Goal: Use online tool/utility: Utilize a website feature to perform a specific function

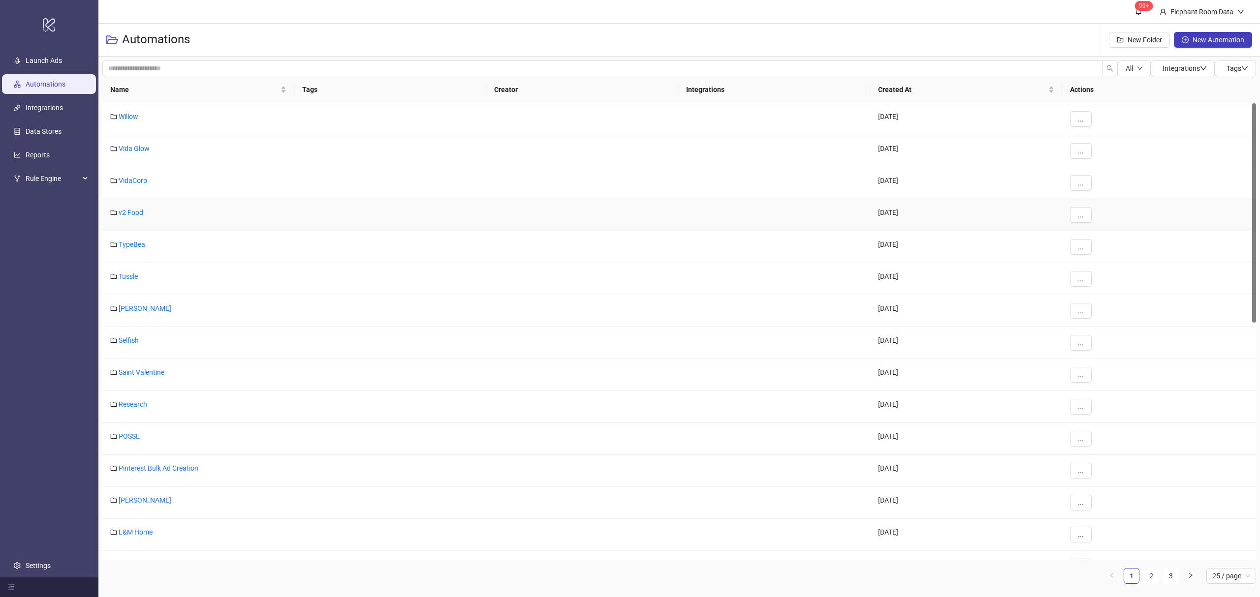
scroll to position [131, 0]
click at [1154, 574] on link "2" at bounding box center [1151, 576] width 15 height 15
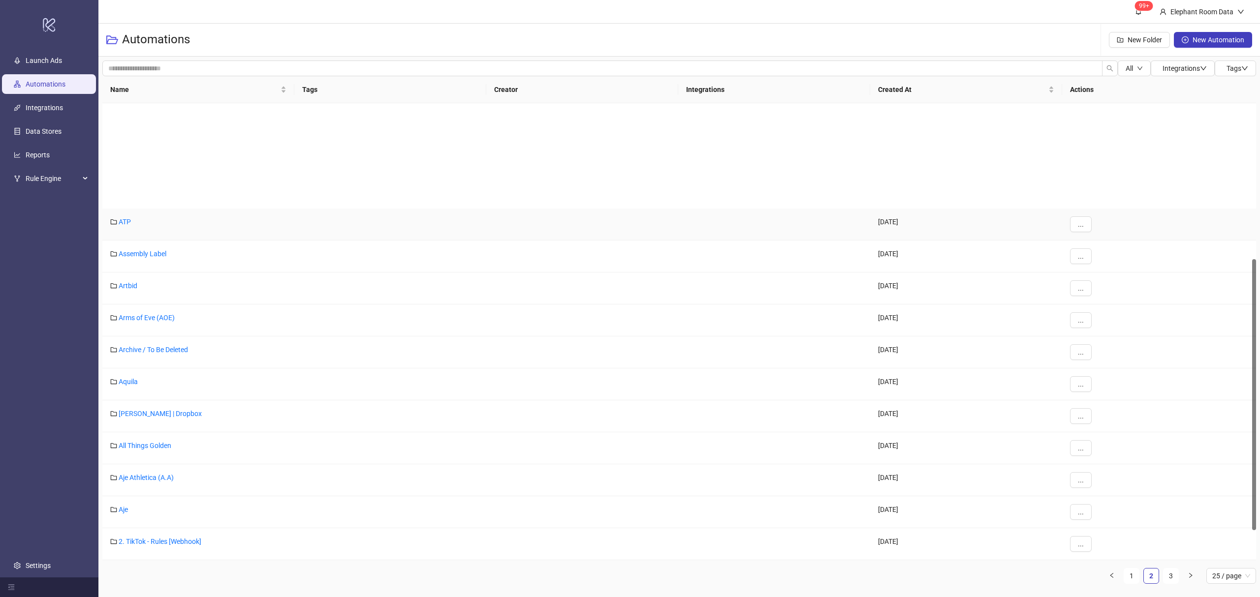
scroll to position [323, 0]
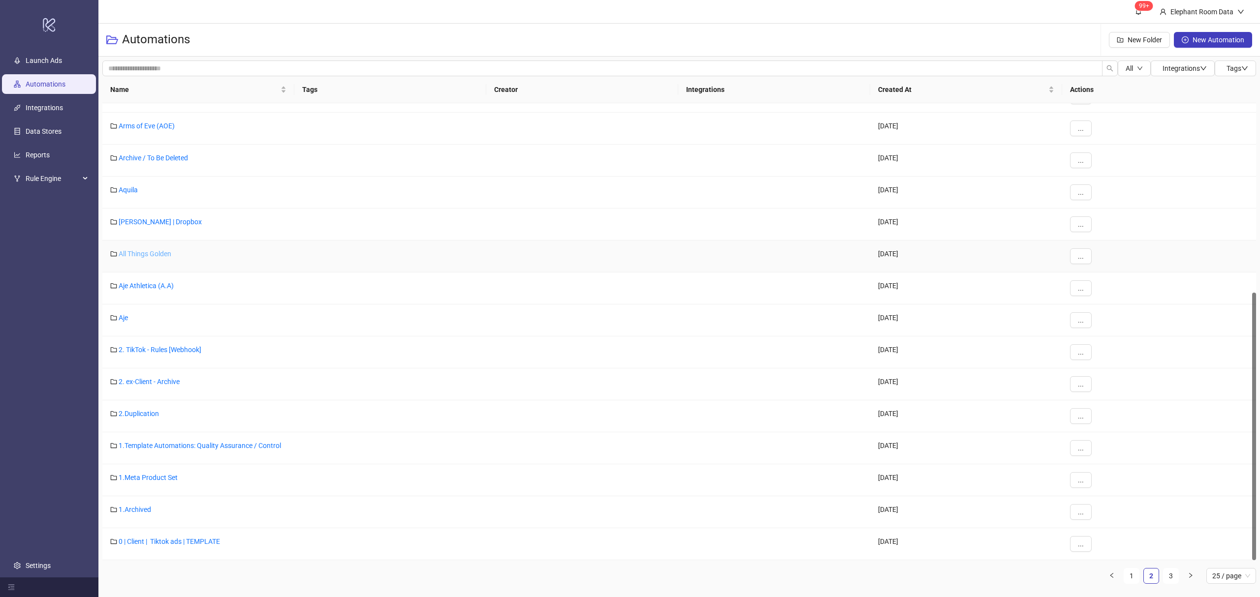
click at [141, 256] on link "All Things Golden" at bounding box center [145, 254] width 53 height 8
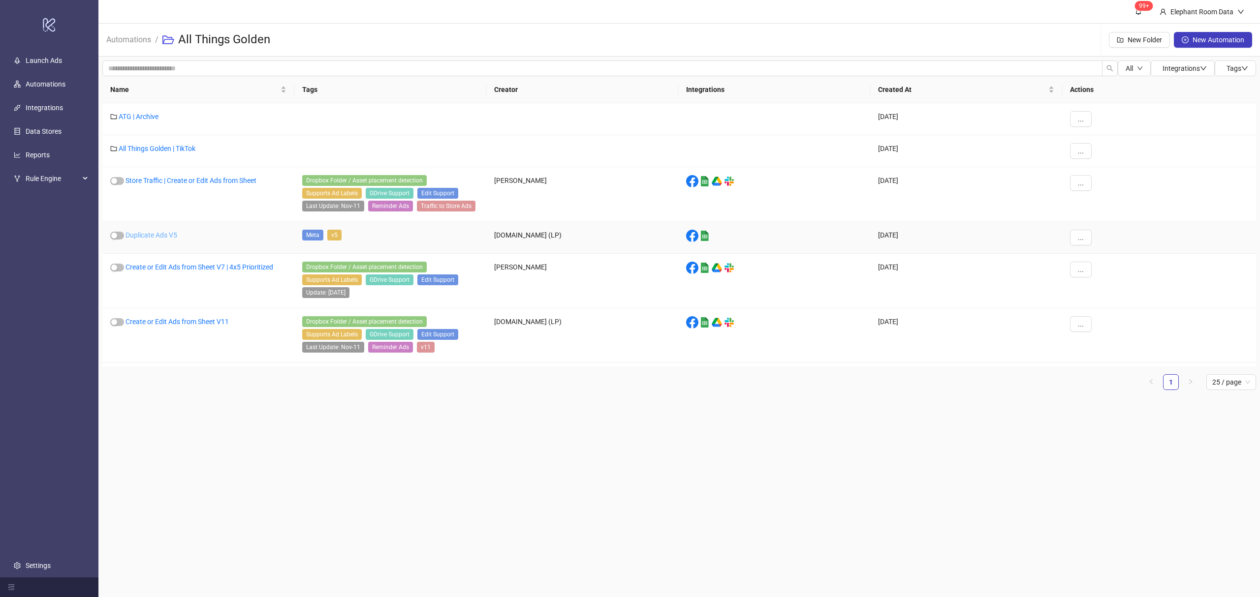
click at [164, 239] on link "Duplicate Ads V5" at bounding box center [151, 235] width 52 height 8
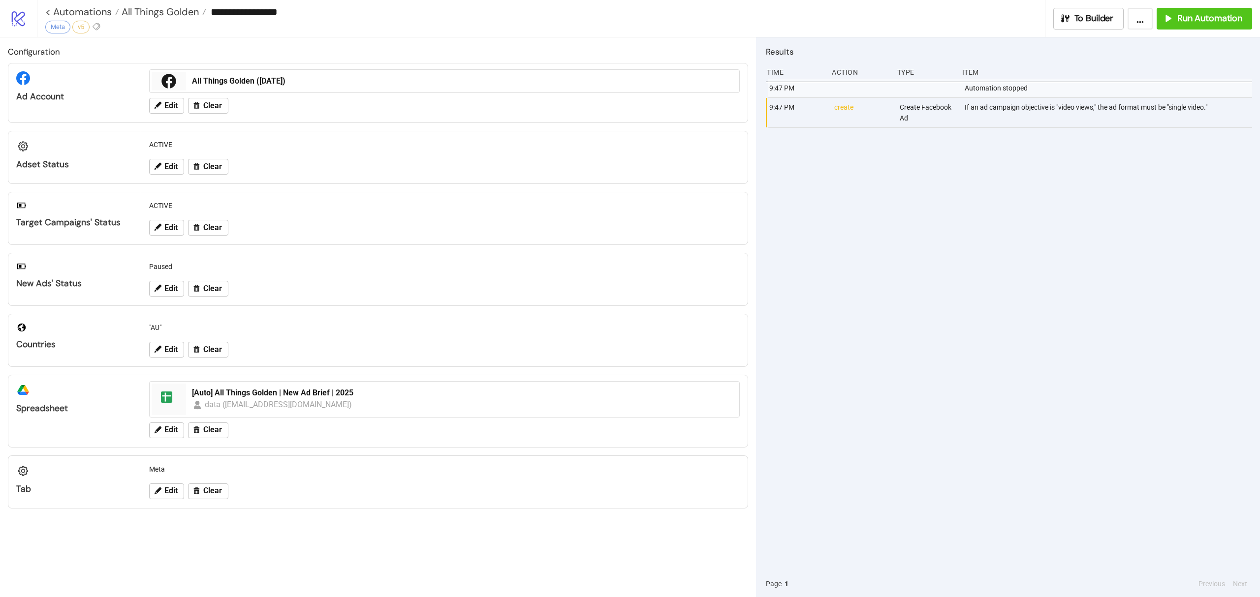
click at [987, 190] on div "9:47 PM Automation stopped 9:47 PM create Create Facebook Ad If an ad campaign …" at bounding box center [1009, 325] width 486 height 492
click at [1201, 18] on span "Run Automation" at bounding box center [1209, 18] width 65 height 11
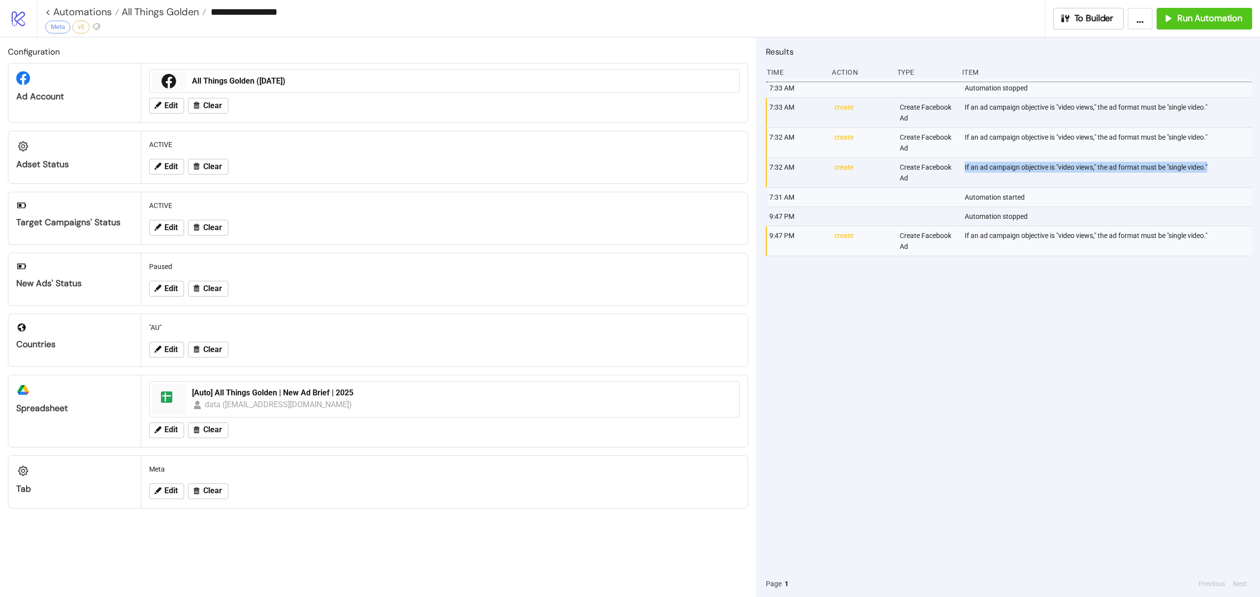
copy div "If an ad campaign objective is "video views," the ad format must be "single vid…"
drag, startPoint x: 1219, startPoint y: 172, endPoint x: 965, endPoint y: 182, distance: 254.6
click at [965, 182] on div "If an ad campaign objective is "video views," the ad format must be "single vid…" at bounding box center [1109, 173] width 291 height 30
click at [999, 374] on div "7:33 AM Automation stopped 7:33 AM create Create Facebook Ad If an ad campaign …" at bounding box center [1009, 325] width 486 height 492
click at [1186, 17] on span "Run Automation" at bounding box center [1209, 18] width 65 height 11
